Goal: Check status

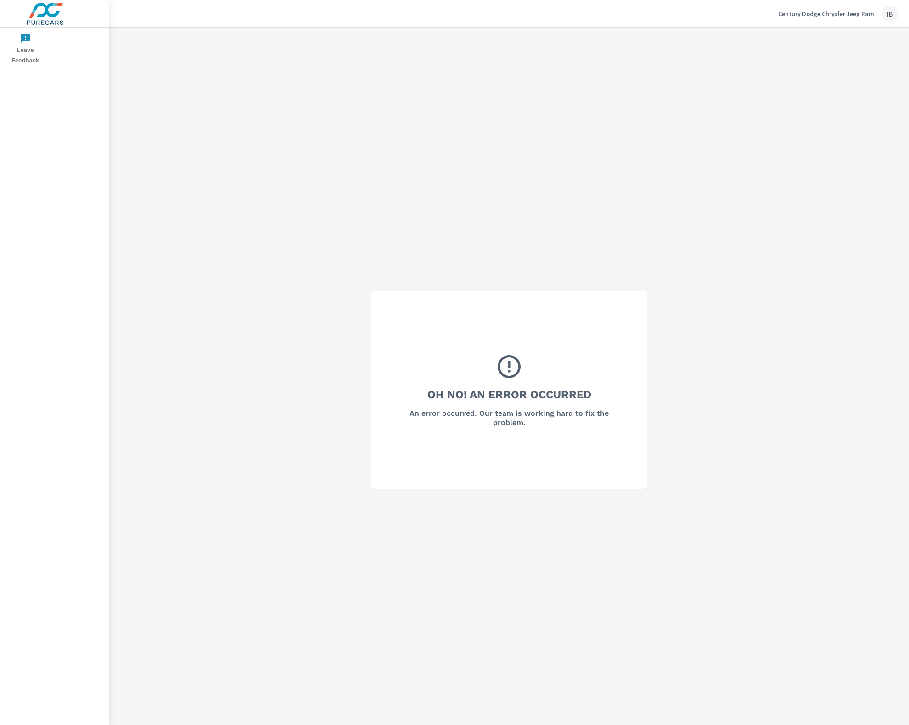
click at [893, 12] on div "IB" at bounding box center [890, 14] width 17 height 17
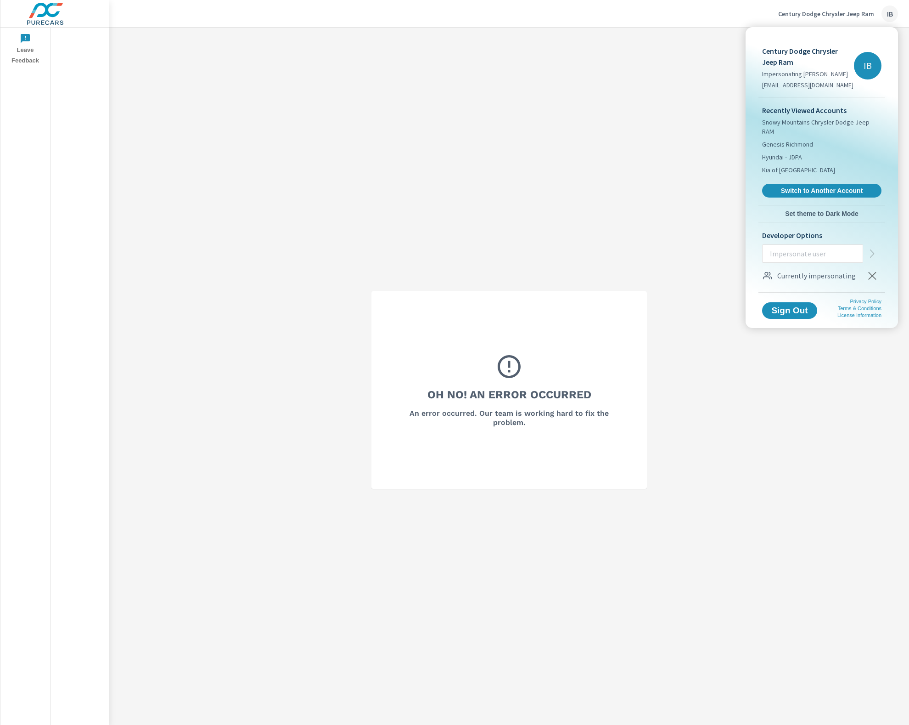
click at [874, 272] on icon "button" at bounding box center [873, 276] width 8 height 8
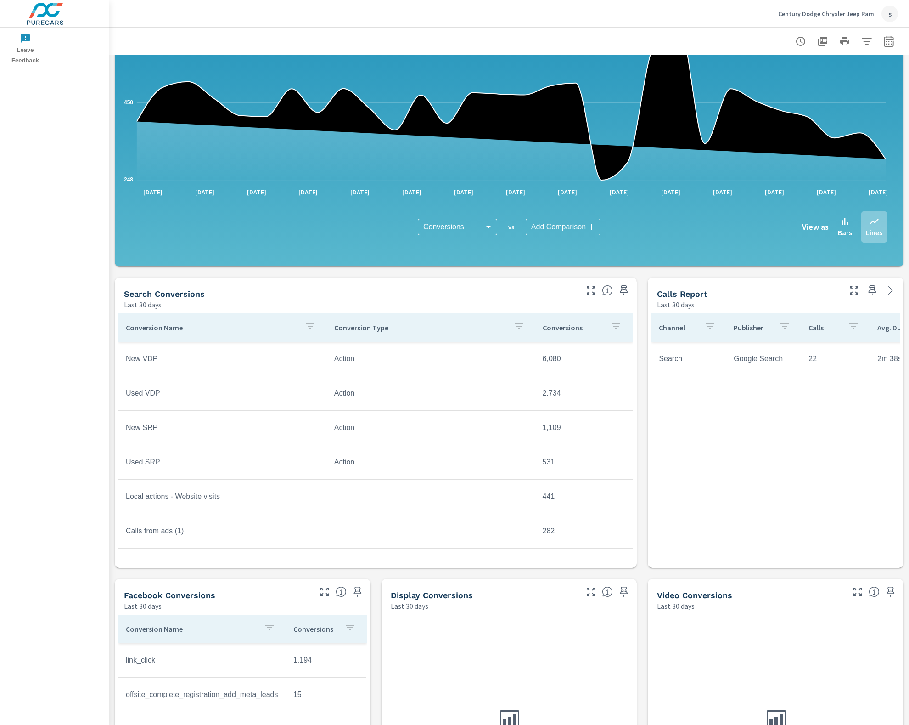
scroll to position [172, 0]
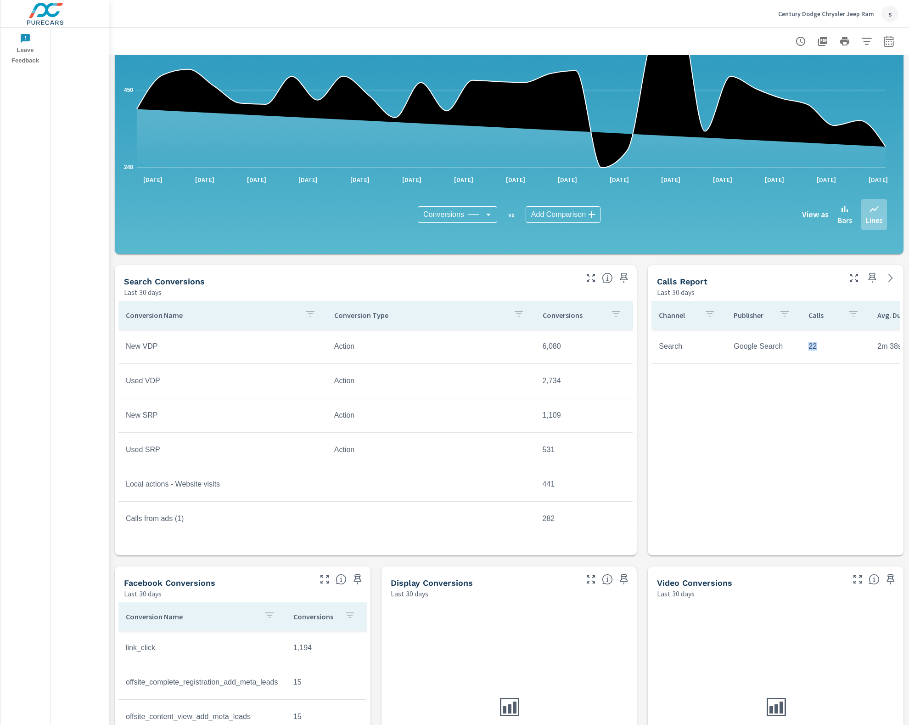
drag, startPoint x: 789, startPoint y: 538, endPoint x: 839, endPoint y: 535, distance: 50.1
click at [839, 535] on div "Channel Publisher Calls Avg. Duration Search Google Search 22 2m 38s" at bounding box center [776, 426] width 249 height 251
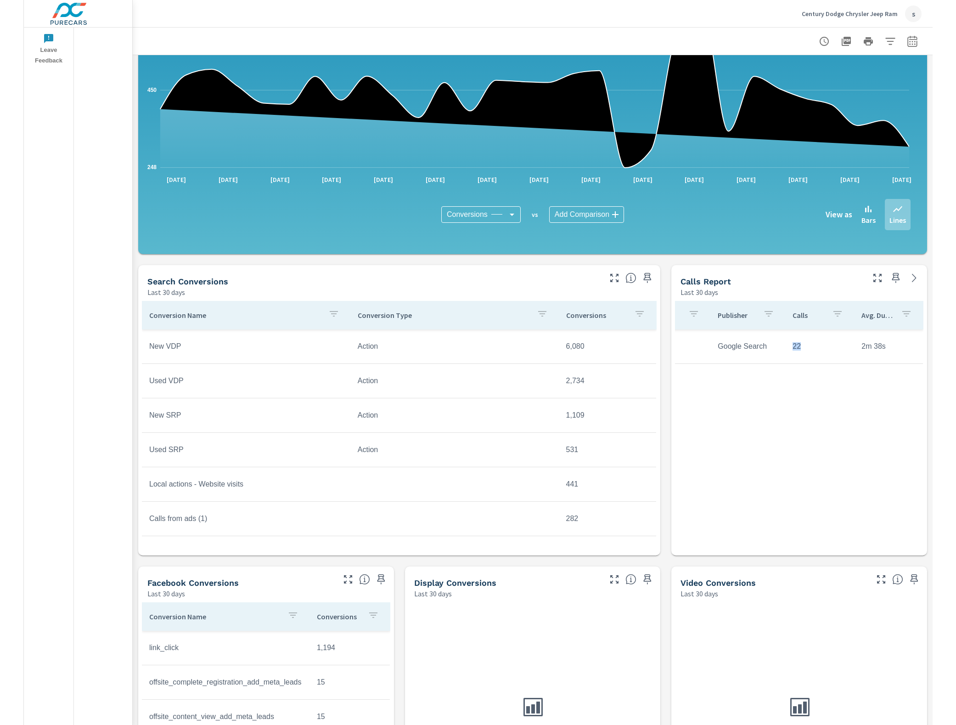
scroll to position [0, 0]
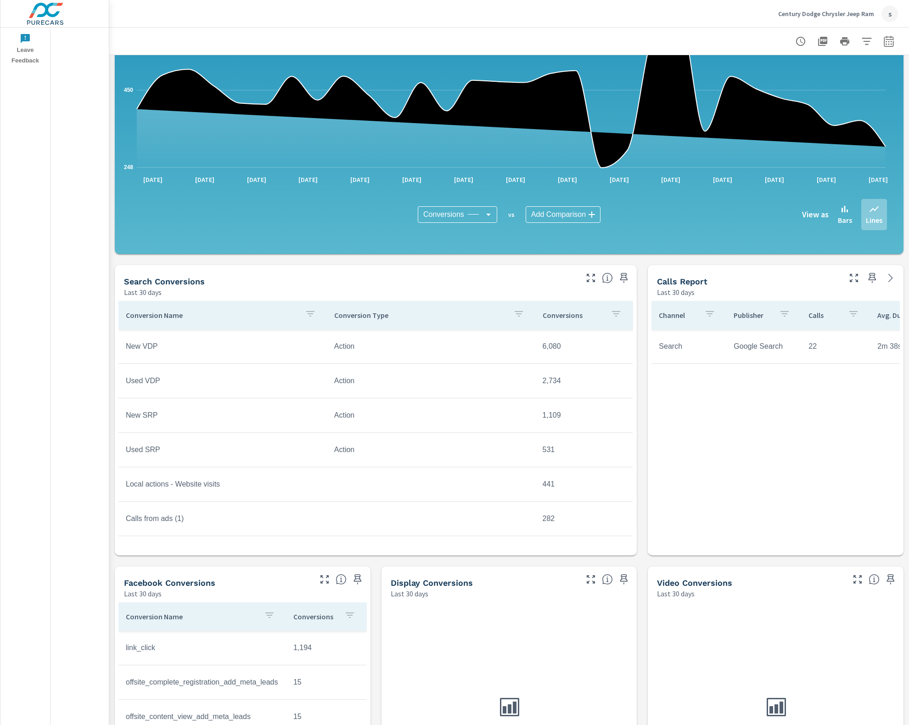
click at [636, 479] on div "All Conversions Last 30 days 13,113 Conversions Search Last 30 days 11,837 Face…" at bounding box center [509, 372] width 800 height 979
